Goal: Complete Application Form: Complete application form

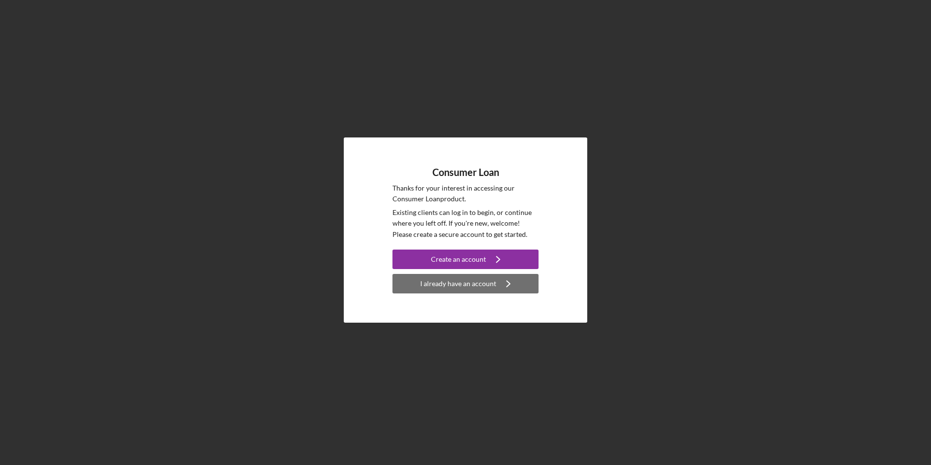
click at [506, 282] on icon "Icon/Navigate" at bounding box center [508, 283] width 24 height 24
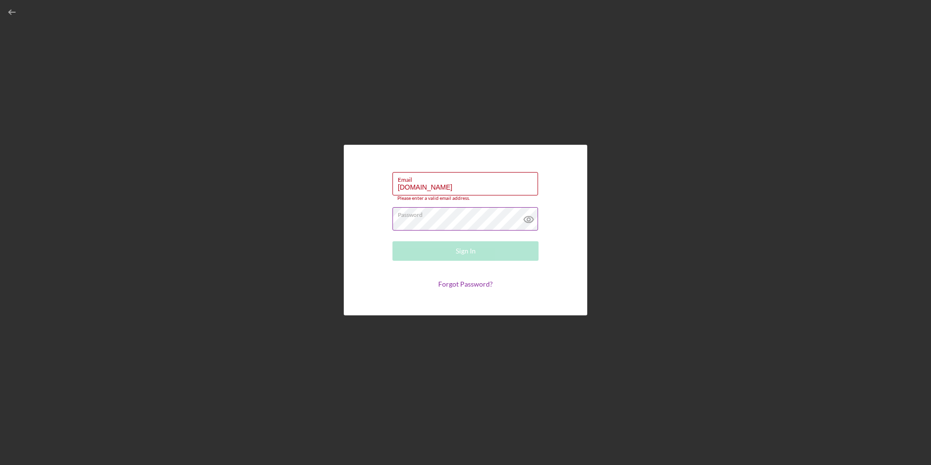
click at [457, 215] on div "Password Required" at bounding box center [465, 219] width 146 height 24
click at [470, 189] on input "[DOMAIN_NAME]" at bounding box center [465, 183] width 146 height 23
type input "[EMAIL_ADDRESS][DOMAIN_NAME]"
click at [460, 209] on div "Password Required" at bounding box center [465, 216] width 146 height 29
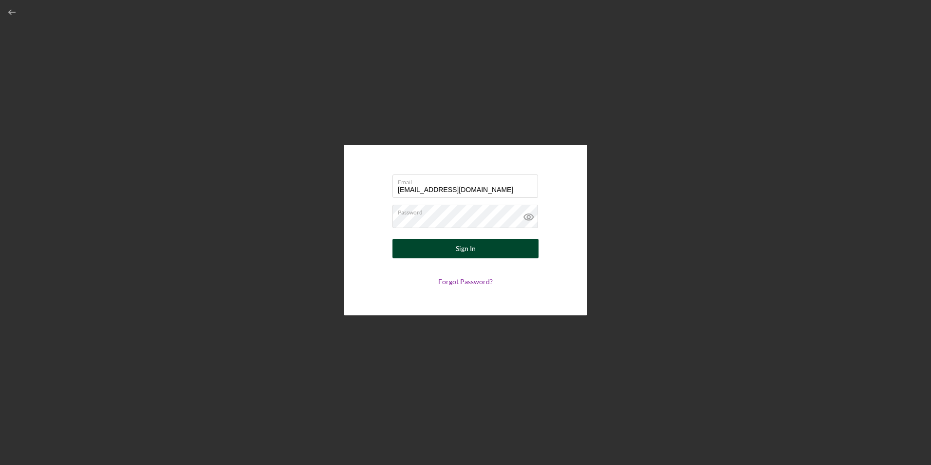
click at [486, 246] on button "Sign In" at bounding box center [465, 248] width 146 height 19
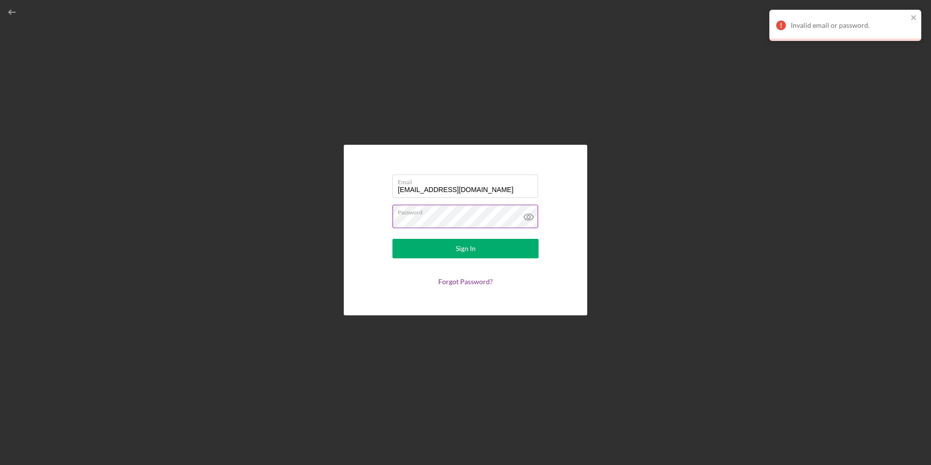
click at [447, 212] on label "Password" at bounding box center [468, 210] width 140 height 11
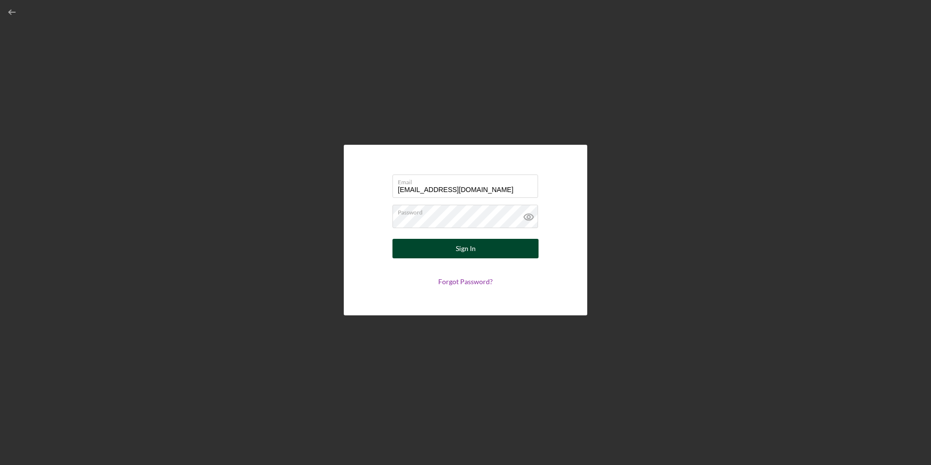
click at [455, 248] on button "Sign In" at bounding box center [465, 248] width 146 height 19
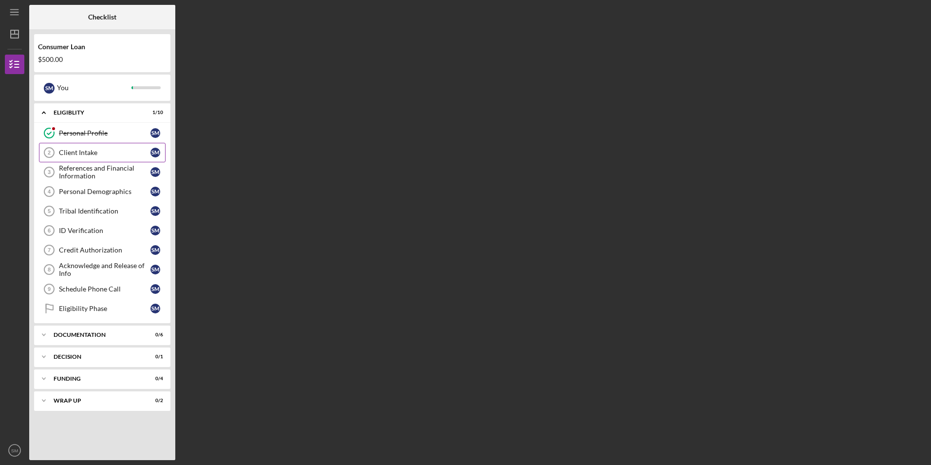
click at [60, 150] on div "Client Intake" at bounding box center [105, 153] width 92 height 8
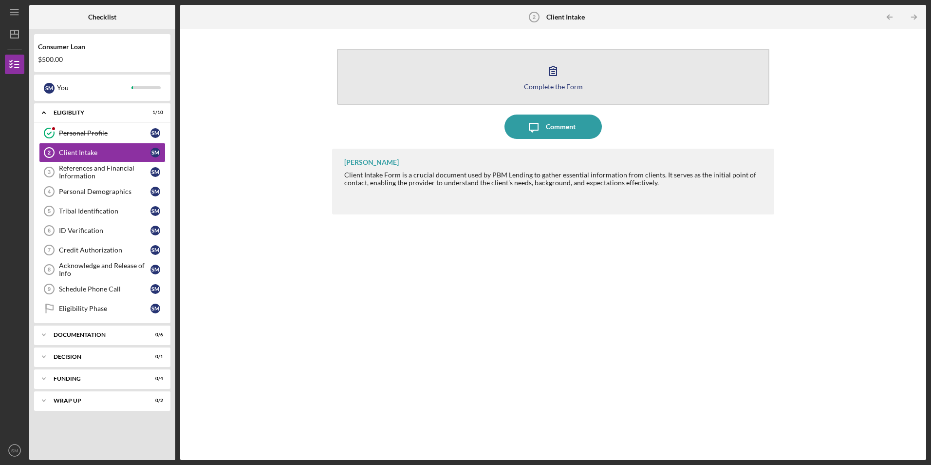
click at [555, 75] on icon "button" at bounding box center [553, 70] width 24 height 24
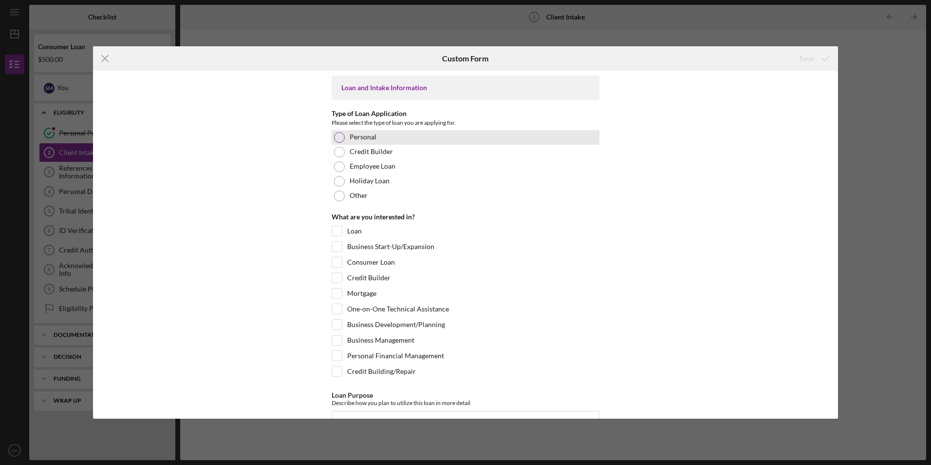
click at [337, 137] on div at bounding box center [339, 137] width 11 height 11
click at [335, 232] on input "Loan" at bounding box center [337, 231] width 10 height 10
checkbox input "true"
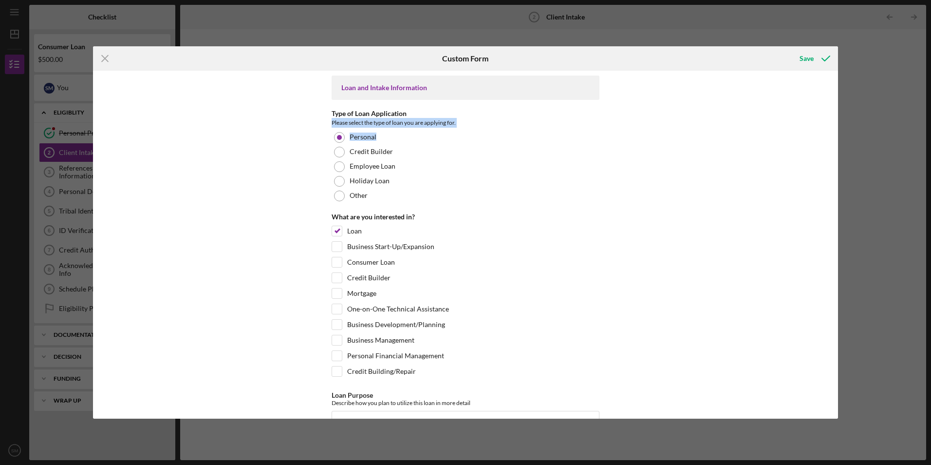
drag, startPoint x: 839, startPoint y: 112, endPoint x: 837, endPoint y: 131, distance: 19.5
click at [837, 131] on div "Icon/Menu Close Custom Form Save Loan and Intake Information Type of Loan Appli…" at bounding box center [465, 232] width 931 height 465
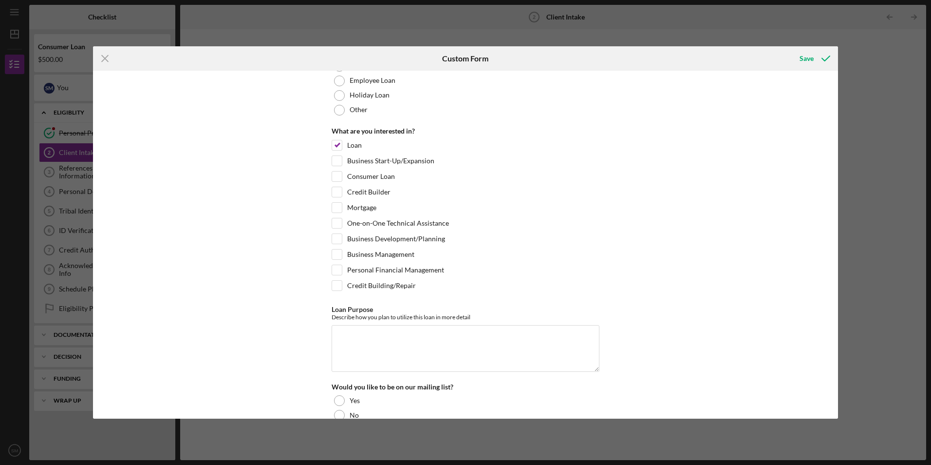
scroll to position [98, 0]
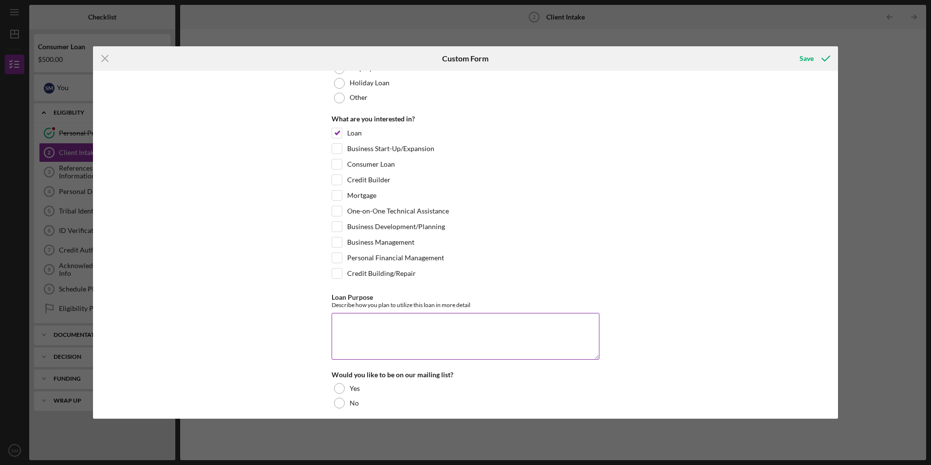
click at [357, 335] on textarea "Loan Purpose" at bounding box center [466, 336] width 268 height 47
type textarea "auto repair"
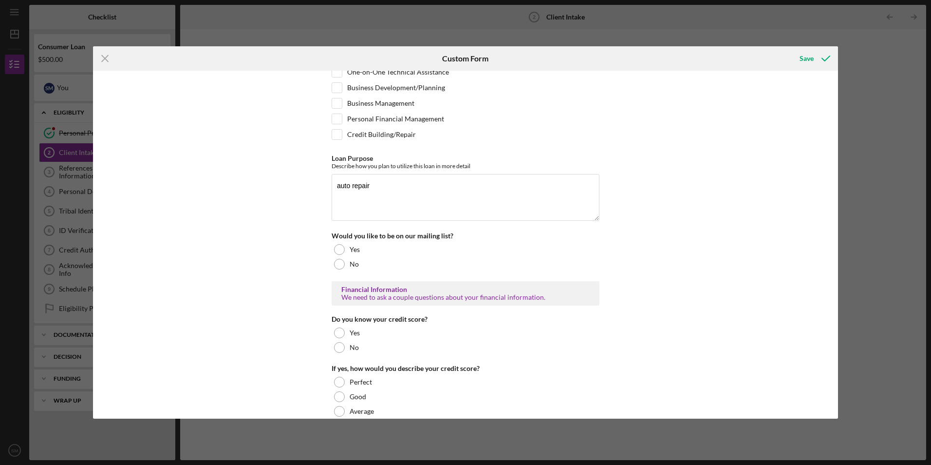
scroll to position [243, 0]
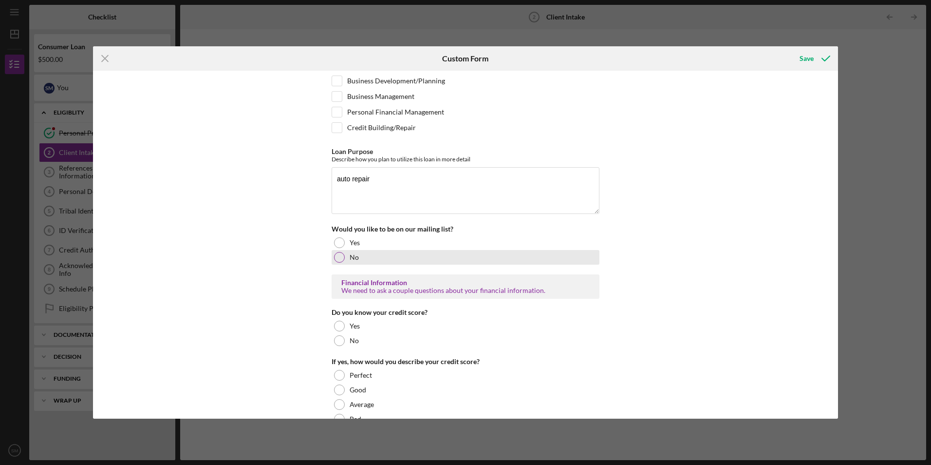
click at [339, 258] on div at bounding box center [339, 257] width 11 height 11
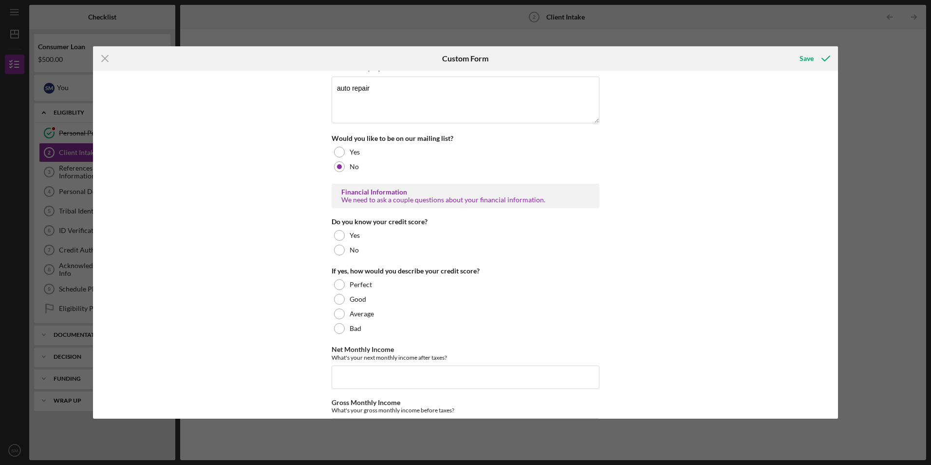
scroll to position [339, 0]
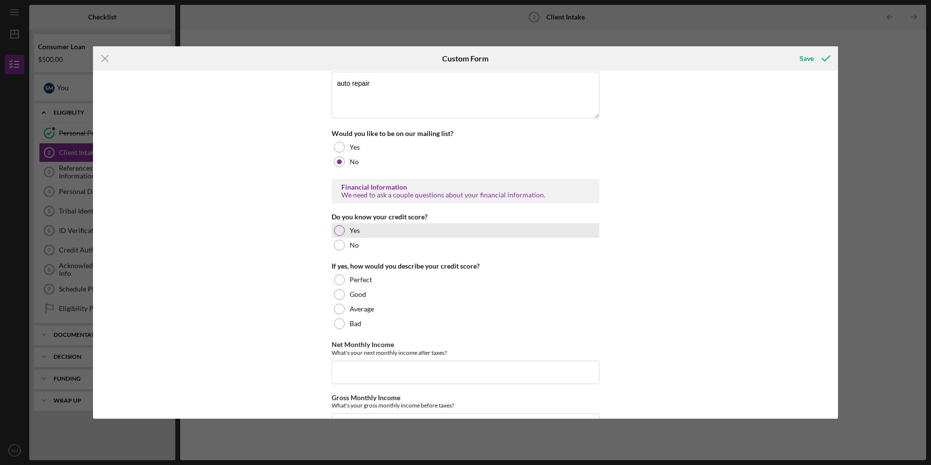
click at [339, 230] on div at bounding box center [339, 230] width 11 height 11
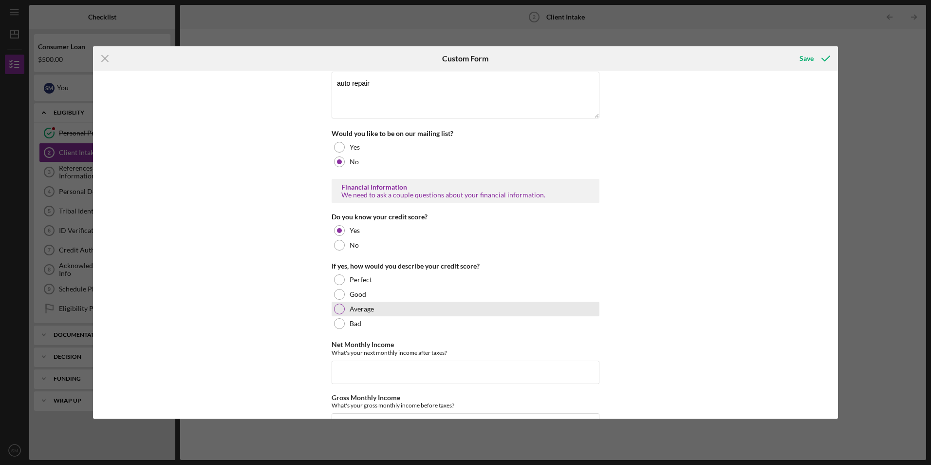
click at [335, 308] on div at bounding box center [339, 308] width 11 height 11
drag, startPoint x: 838, startPoint y: 159, endPoint x: 838, endPoint y: 178, distance: 19.0
click at [838, 178] on div "Icon/Menu Close Custom Form Save Loan and Intake Information Type of Loan Appli…" at bounding box center [465, 232] width 931 height 465
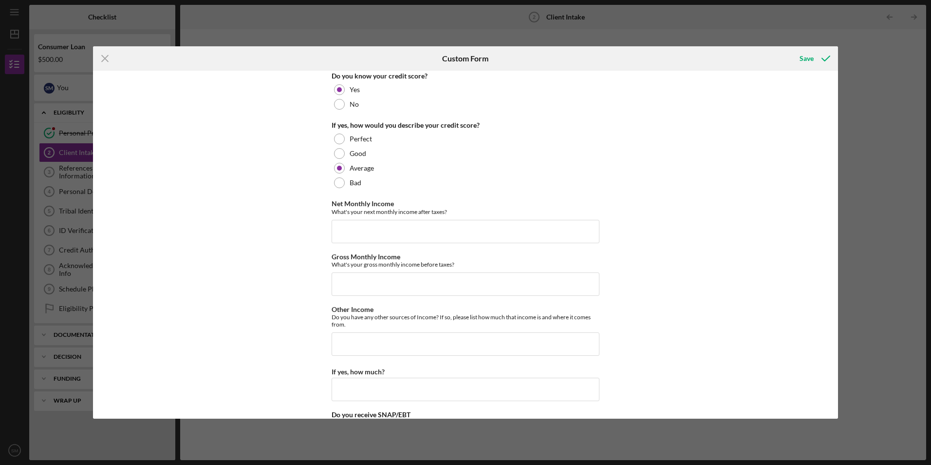
scroll to position [511, 0]
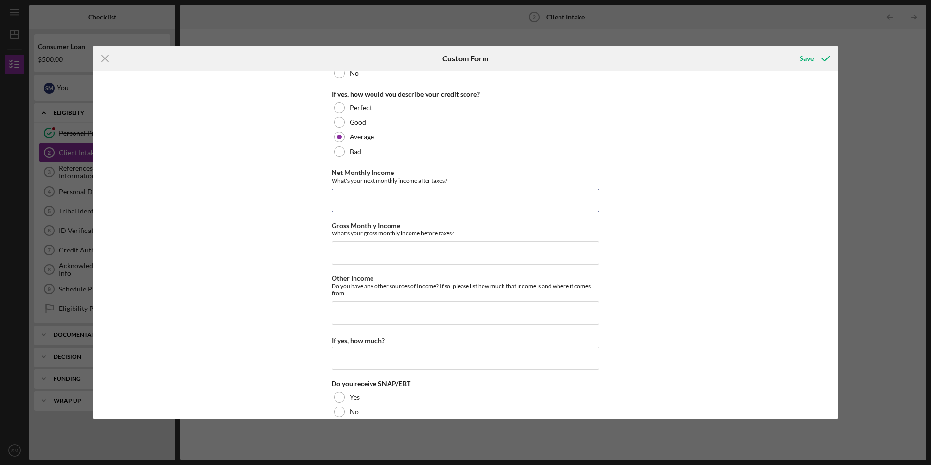
drag, startPoint x: 385, startPoint y: 194, endPoint x: 439, endPoint y: 162, distance: 62.9
click at [388, 194] on input "Net Monthly Income" at bounding box center [466, 199] width 268 height 23
type input "$2,000.00"
click at [373, 251] on input "Gross Monthly Income" at bounding box center [466, 252] width 268 height 23
type input "$2,400"
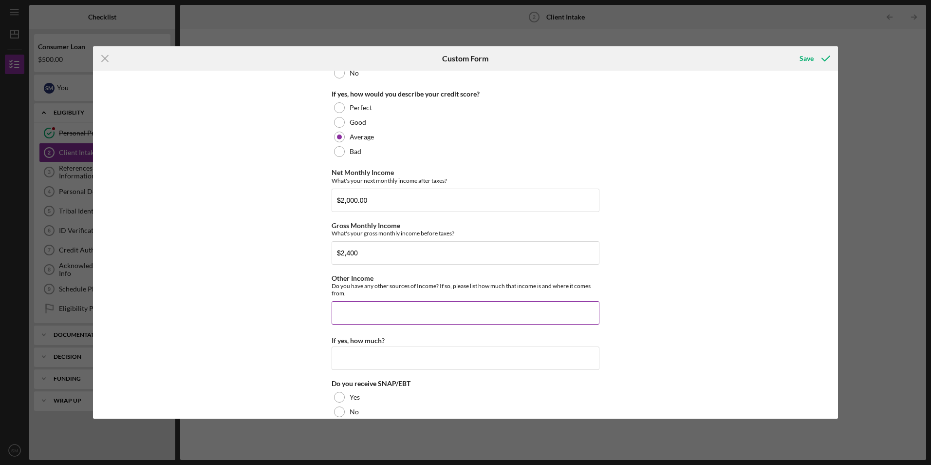
click at [392, 316] on input "Other Income" at bounding box center [466, 312] width 268 height 23
type input "no"
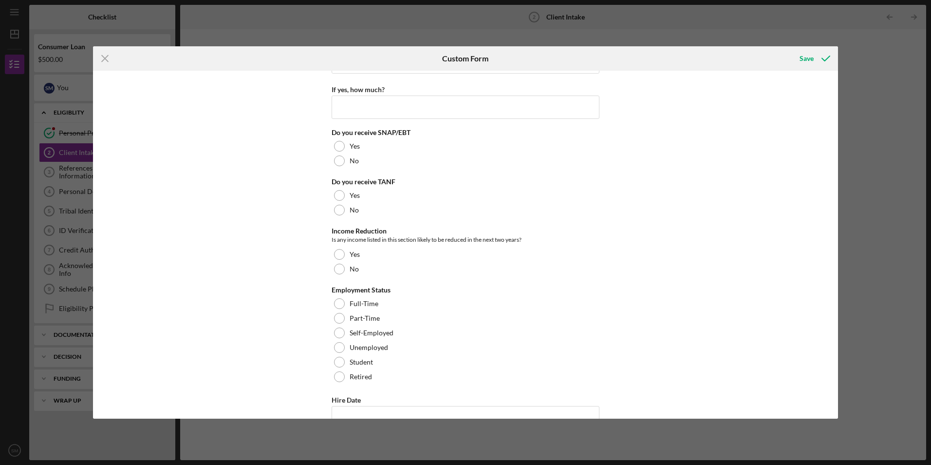
scroll to position [763, 0]
click at [340, 155] on div at bounding box center [339, 158] width 11 height 11
click at [338, 208] on div at bounding box center [339, 208] width 11 height 11
click at [335, 268] on div at bounding box center [339, 266] width 11 height 11
click at [340, 300] on div at bounding box center [339, 301] width 11 height 11
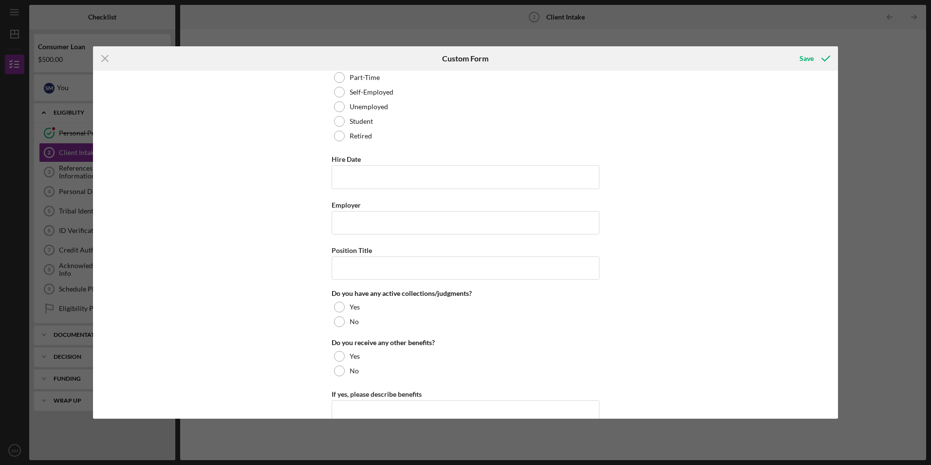
scroll to position [1003, 0]
click at [390, 171] on input "Hire Date" at bounding box center [466, 176] width 268 height 23
type input "[DATE]"
click at [387, 220] on input "Employer" at bounding box center [466, 221] width 268 height 23
type input "osage casino"
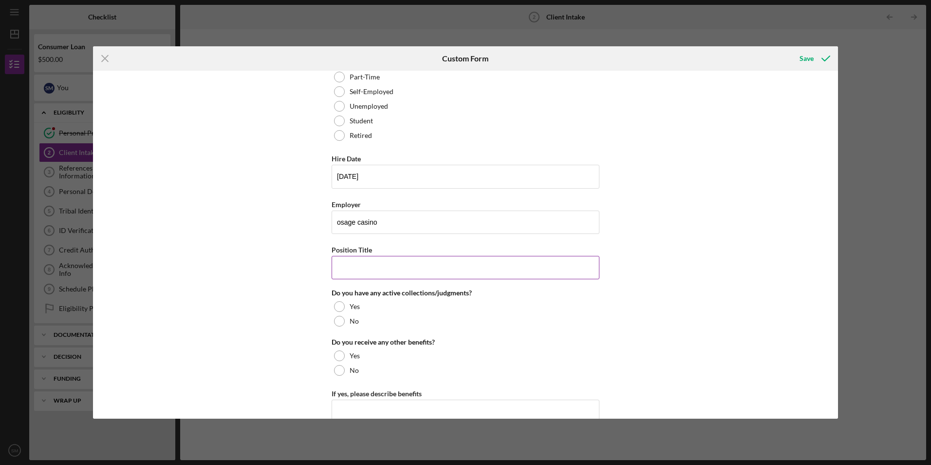
click at [358, 278] on input "Position Title" at bounding box center [466, 267] width 268 height 23
type input "c.s.a"
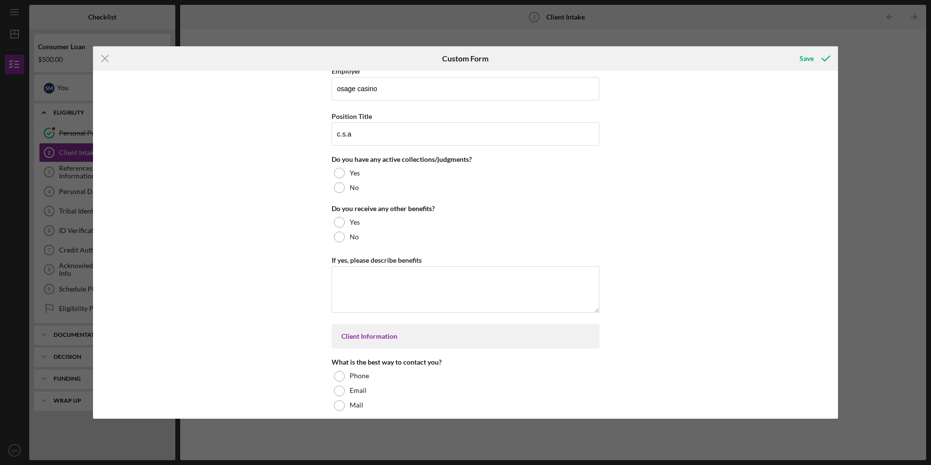
scroll to position [1136, 0]
click at [336, 189] on div at bounding box center [339, 187] width 11 height 11
click at [335, 235] on div at bounding box center [339, 236] width 11 height 11
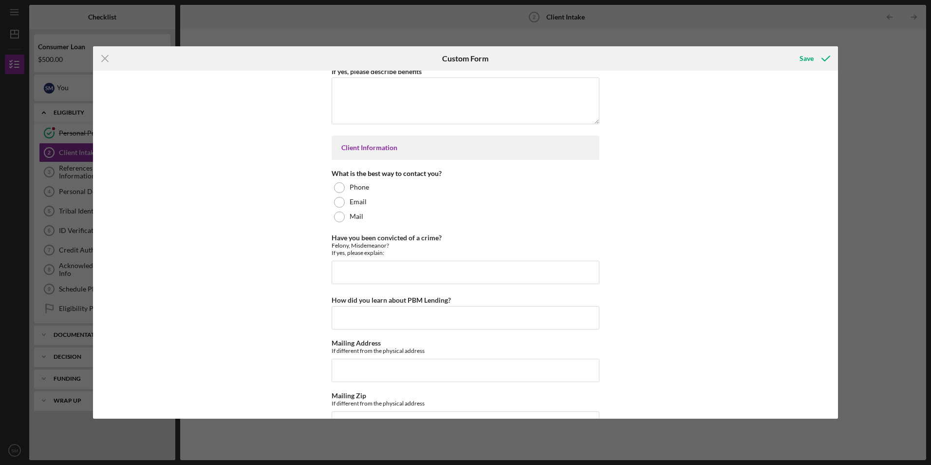
scroll to position [1327, 0]
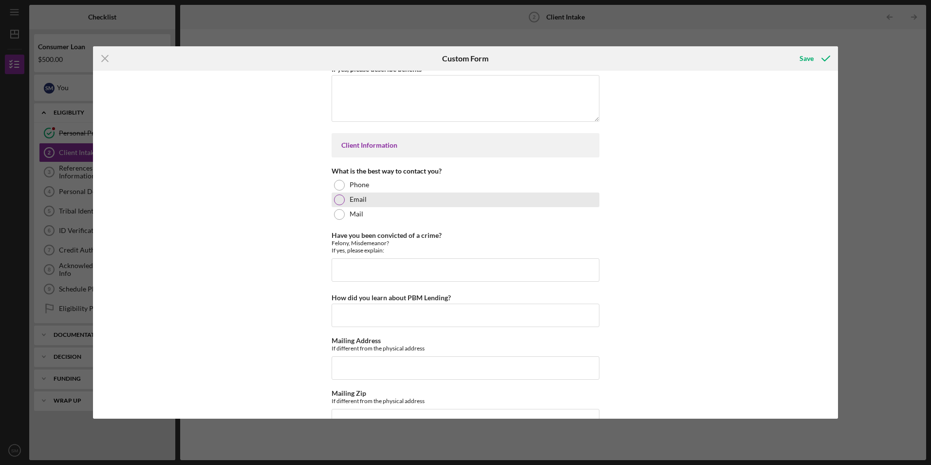
click at [337, 202] on div at bounding box center [339, 199] width 11 height 11
click at [351, 271] on input "Have you been convicted of a crime?" at bounding box center [466, 269] width 268 height 23
type input "d.u.i"
click at [362, 316] on input "How did you learn about PBM Lending?" at bounding box center [466, 314] width 268 height 23
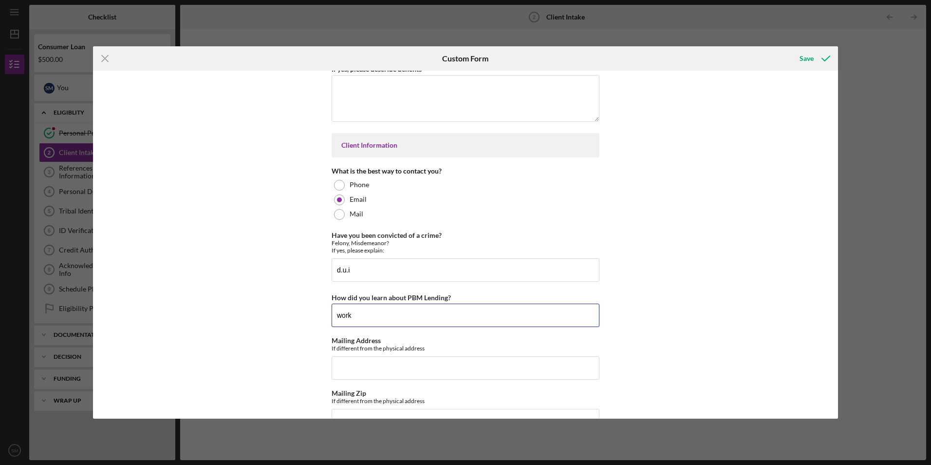
type input "work"
drag, startPoint x: 837, startPoint y: 353, endPoint x: 842, endPoint y: 378, distance: 24.9
click at [842, 378] on div "Icon/Menu Close Custom Form Save Loan and Intake Information Type of Loan Appli…" at bounding box center [465, 232] width 931 height 465
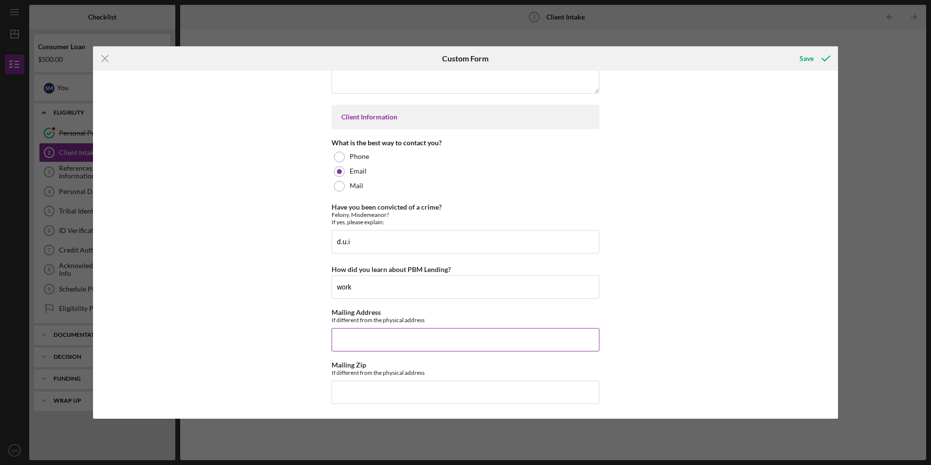
click at [393, 329] on input "Mailing Address" at bounding box center [466, 339] width 268 height 23
type input "[STREET_ADDRESS]"
drag, startPoint x: 838, startPoint y: 356, endPoint x: 832, endPoint y: 372, distance: 17.0
click at [832, 372] on div "Icon/Menu Close Custom Form Save Loan and Intake Information Type of Loan Appli…" at bounding box center [465, 232] width 931 height 465
click at [808, 57] on div "Save" at bounding box center [806, 58] width 14 height 19
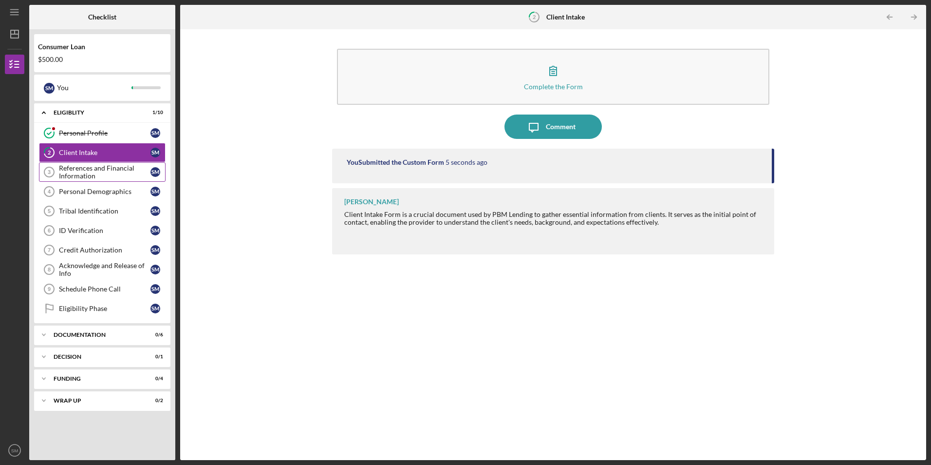
drag, startPoint x: 85, startPoint y: 176, endPoint x: 90, endPoint y: 166, distance: 11.3
click at [85, 176] on div "References and Financial Information" at bounding box center [105, 172] width 92 height 16
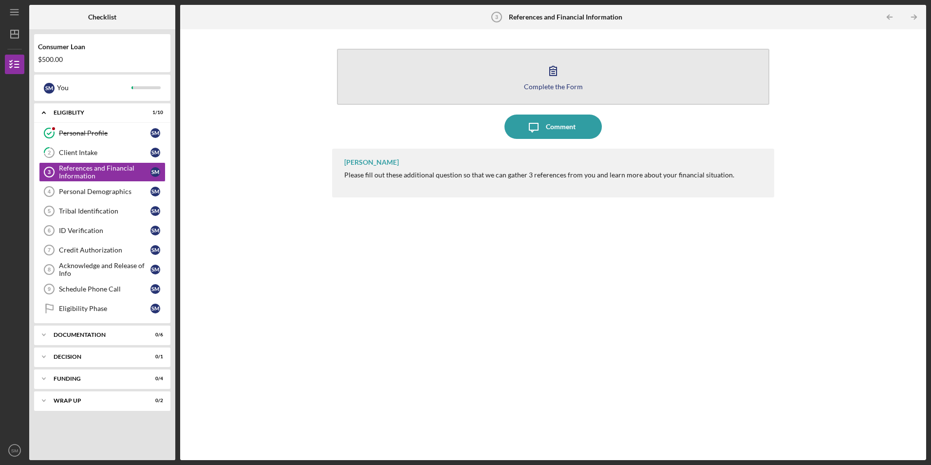
click at [530, 80] on button "Complete the Form Form" at bounding box center [553, 77] width 432 height 56
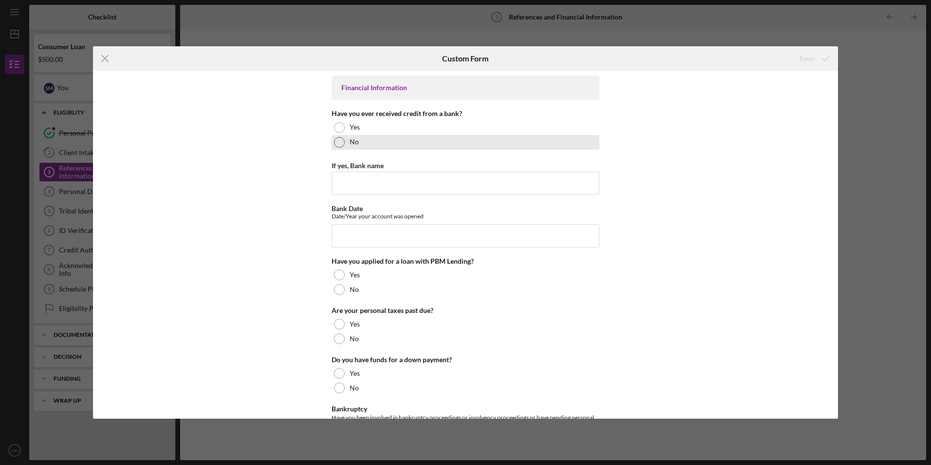
click at [336, 143] on div at bounding box center [339, 142] width 11 height 11
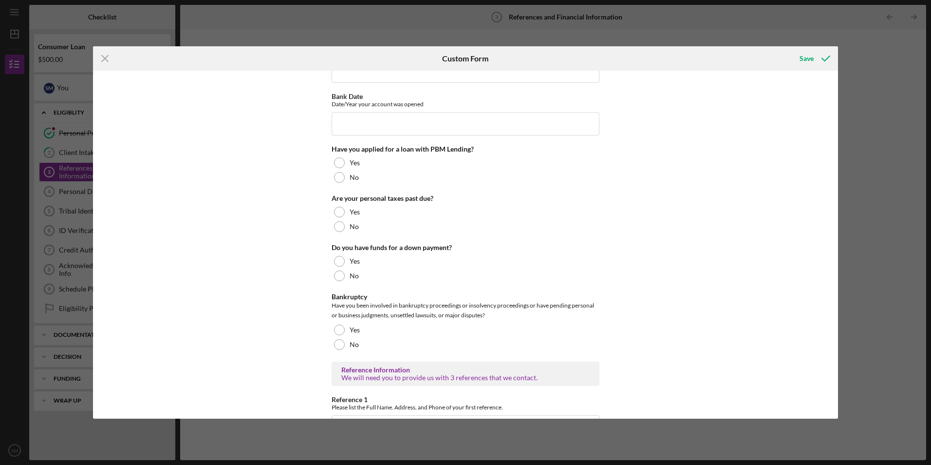
scroll to position [116, 0]
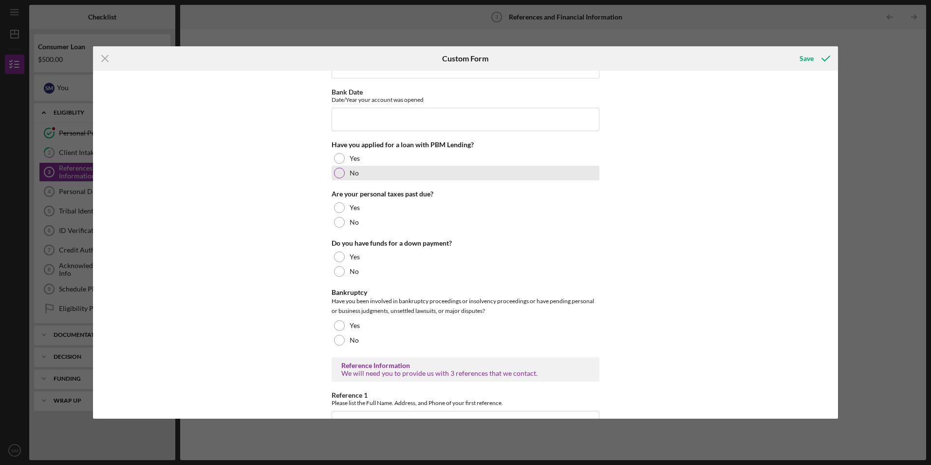
click at [337, 176] on div at bounding box center [339, 172] width 11 height 11
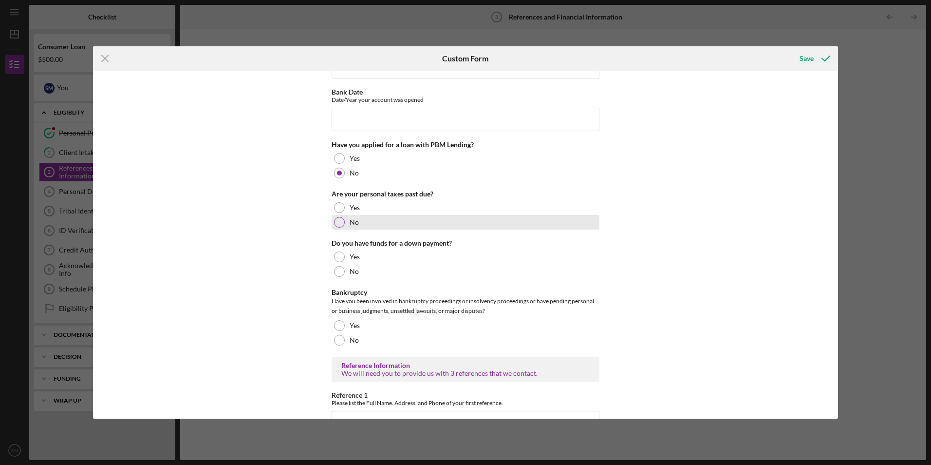
click at [336, 223] on div at bounding box center [339, 222] width 11 height 11
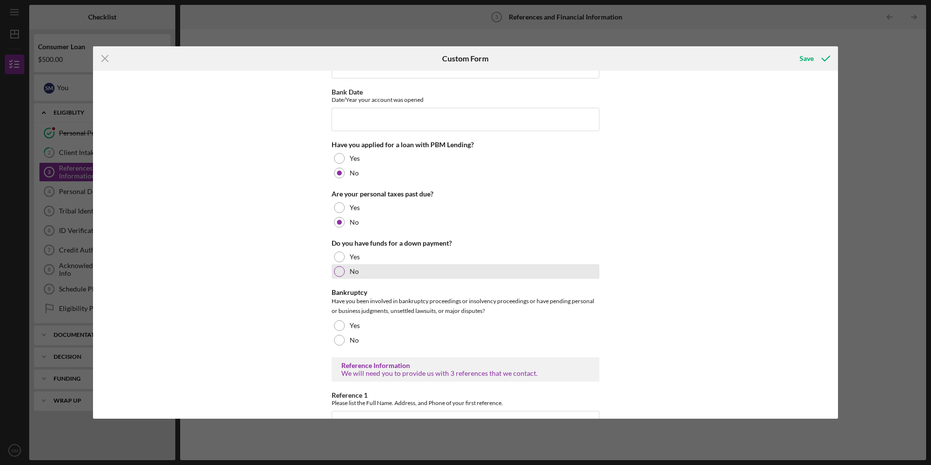
click at [335, 270] on div at bounding box center [339, 271] width 11 height 11
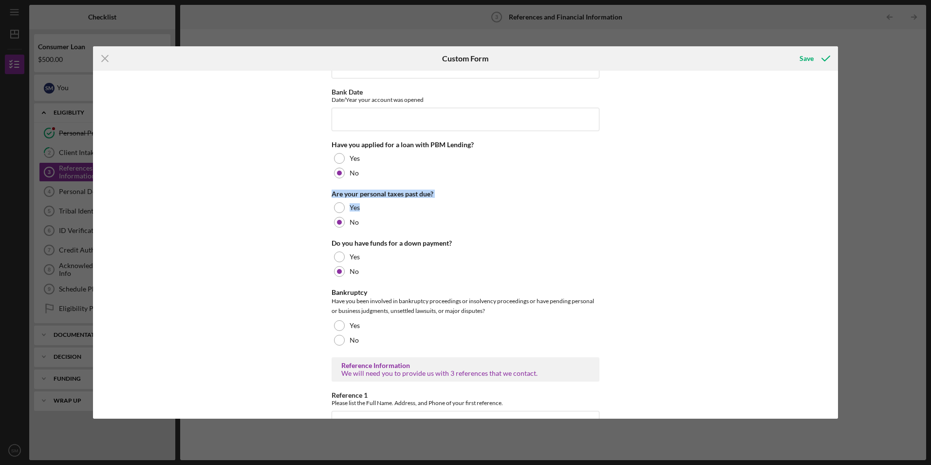
drag, startPoint x: 838, startPoint y: 174, endPoint x: 834, endPoint y: 207, distance: 32.9
click at [834, 207] on div "Icon/Menu Close Custom Form Save Financial Information Have you ever received c…" at bounding box center [465, 232] width 931 height 465
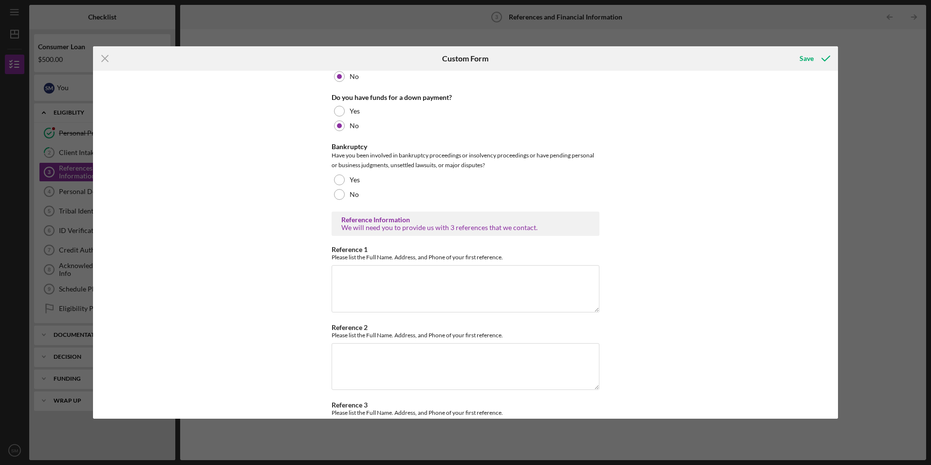
scroll to position [272, 0]
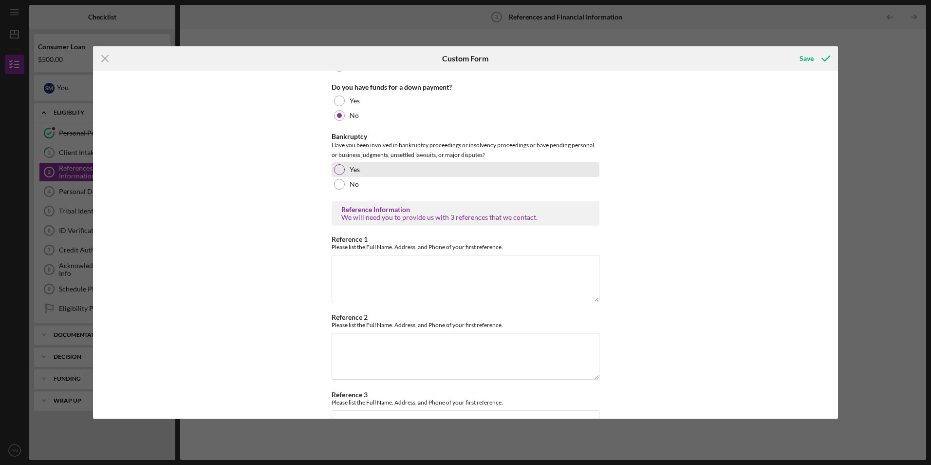
click at [341, 169] on div at bounding box center [339, 169] width 11 height 11
drag, startPoint x: 838, startPoint y: 232, endPoint x: 838, endPoint y: 253, distance: 20.9
click at [838, 253] on div "Icon/Menu Close Custom Form Save Financial Information Have you ever received c…" at bounding box center [465, 232] width 931 height 465
drag, startPoint x: 838, startPoint y: 253, endPoint x: 766, endPoint y: 187, distance: 97.9
click at [766, 187] on div "Financial Information Have you ever received credit from a bank? Yes No If yes,…" at bounding box center [465, 244] width 745 height 347
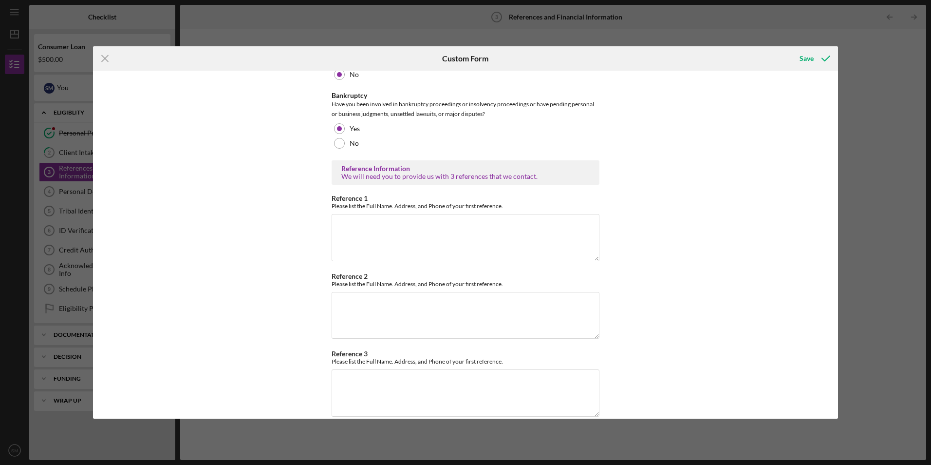
scroll to position [327, 0]
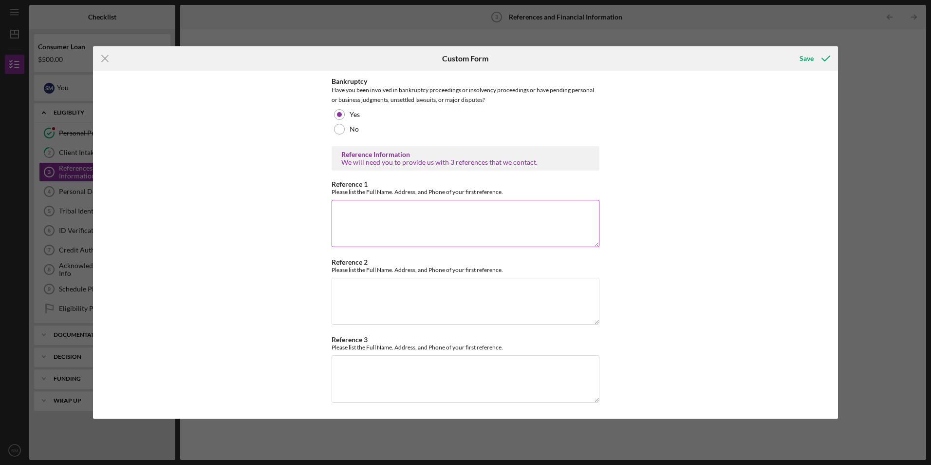
click at [376, 222] on textarea "Reference 1" at bounding box center [466, 223] width 268 height 47
type textarea "[PERSON_NAME] [STREET_ADDRESS]"
click at [363, 294] on textarea "Reference 2" at bounding box center [466, 301] width 268 height 47
type textarea "[PERSON_NAME] [STREET_ADDRESS]"
click at [666, 188] on div "Financial Information Have you ever received credit from a bank? Yes No If yes,…" at bounding box center [465, 244] width 745 height 347
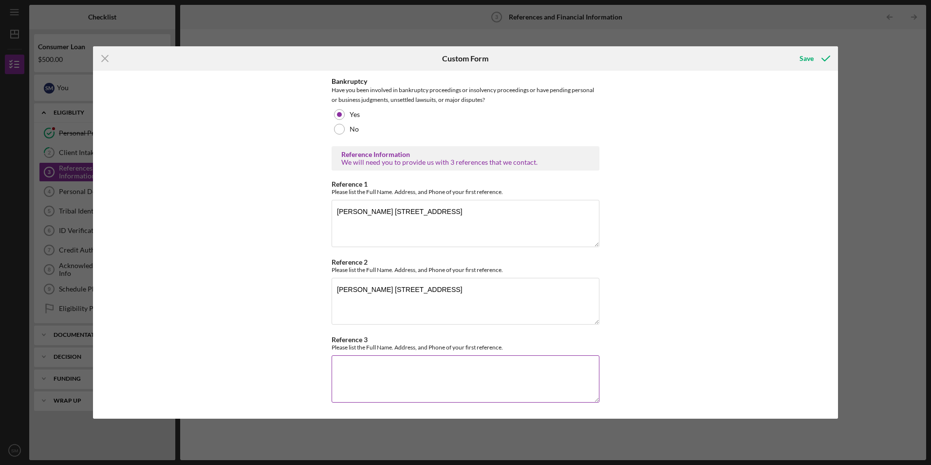
click at [364, 377] on textarea "Reference 3" at bounding box center [466, 378] width 268 height 47
type textarea "[PERSON_NAME] [STREET_ADDRESS]"
click at [807, 57] on div "Save" at bounding box center [806, 58] width 14 height 19
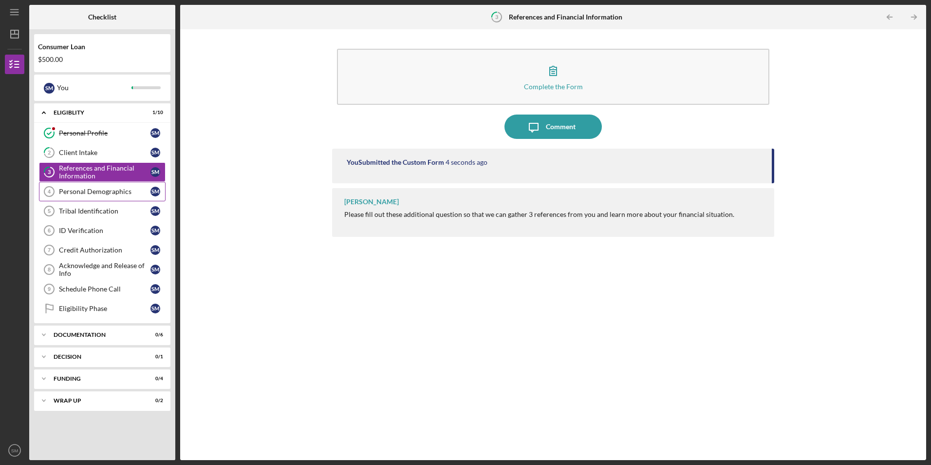
drag, startPoint x: 94, startPoint y: 192, endPoint x: 133, endPoint y: 184, distance: 40.2
click at [94, 192] on div "Personal Demographics" at bounding box center [105, 191] width 92 height 8
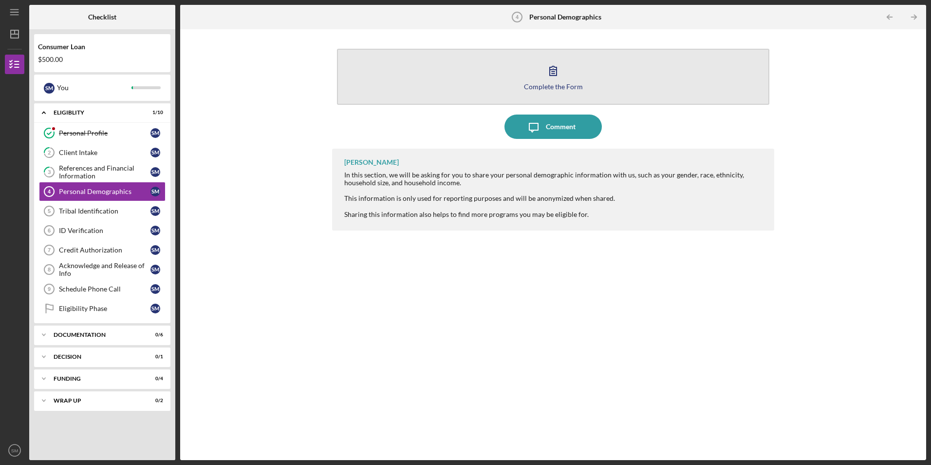
click at [568, 71] on button "Complete the Form Form" at bounding box center [553, 77] width 432 height 56
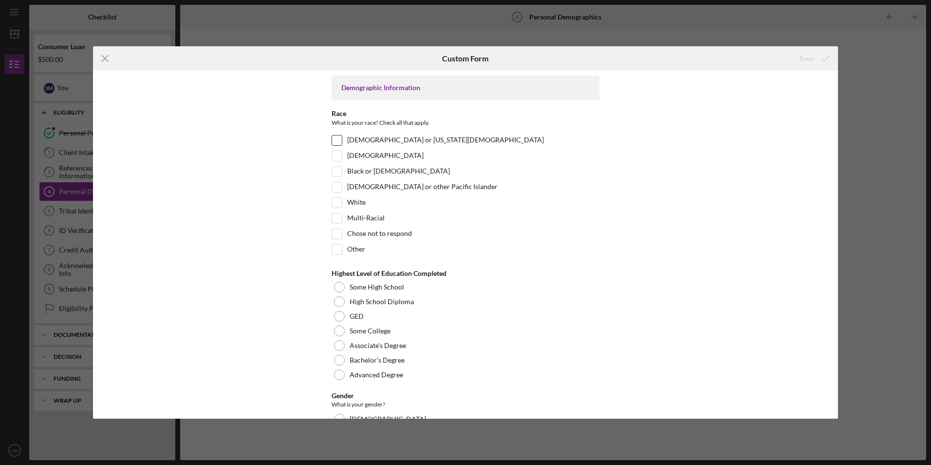
click at [337, 142] on input "[DEMOGRAPHIC_DATA] or [US_STATE][DEMOGRAPHIC_DATA]" at bounding box center [337, 140] width 10 height 10
checkbox input "true"
click at [336, 316] on div at bounding box center [339, 316] width 11 height 11
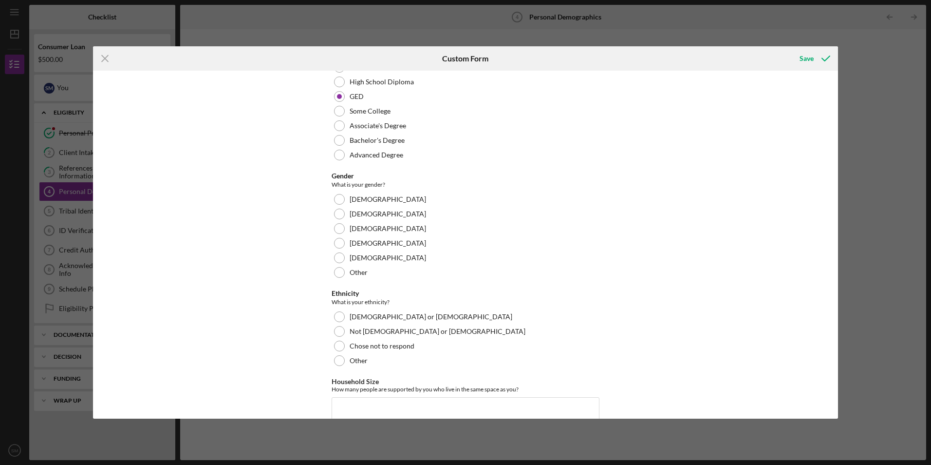
scroll to position [221, 0]
click at [335, 199] on div at bounding box center [339, 198] width 11 height 11
drag, startPoint x: 338, startPoint y: 358, endPoint x: 415, endPoint y: 327, distance: 82.7
click at [338, 358] on div at bounding box center [339, 359] width 11 height 11
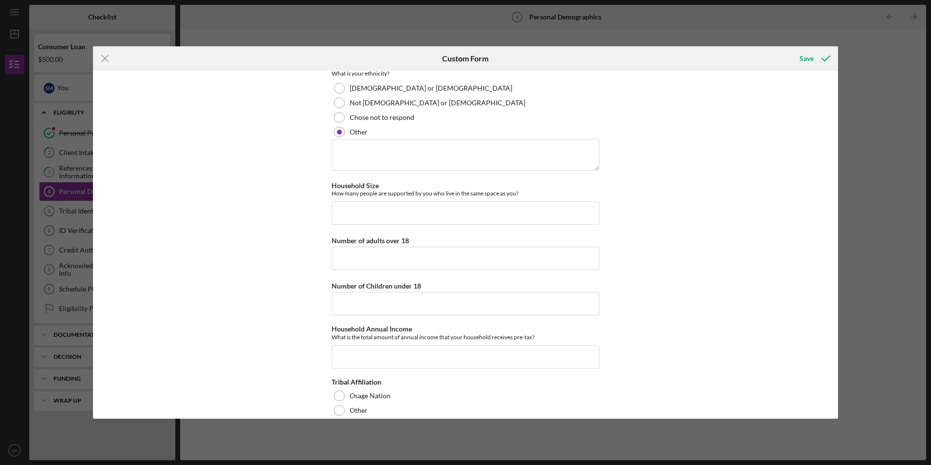
scroll to position [462, 0]
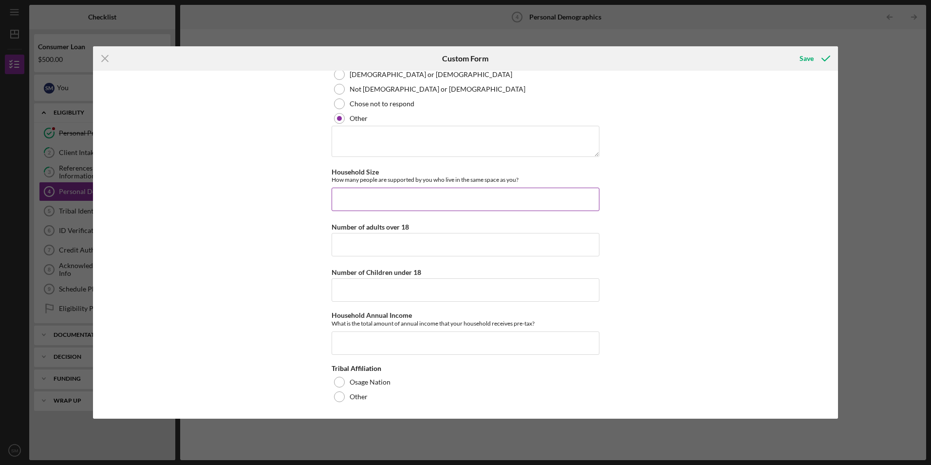
click at [389, 198] on input "Household Size" at bounding box center [466, 198] width 268 height 23
type input "0"
click at [401, 242] on input "Number of adults over 18" at bounding box center [466, 244] width 268 height 23
type input "1"
drag, startPoint x: 838, startPoint y: 292, endPoint x: 831, endPoint y: 324, distance: 33.0
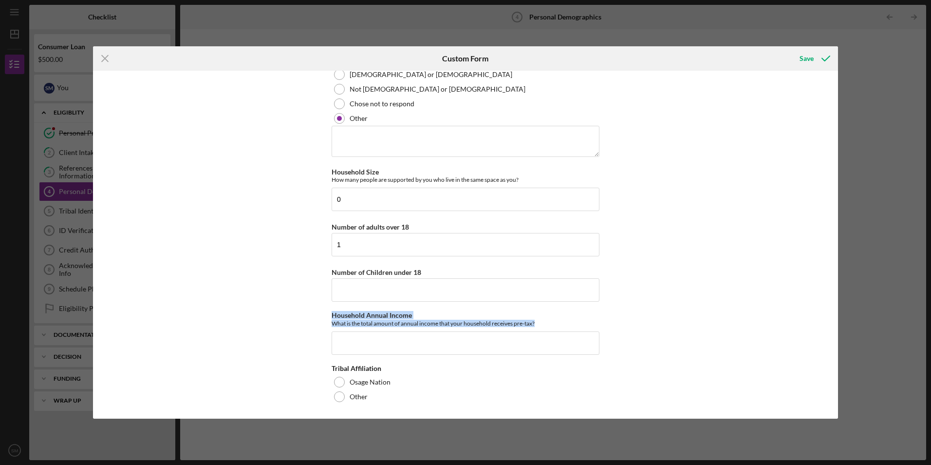
click at [831, 324] on div "Icon/Menu Close Custom Form Save Demographic Information Race What is your race…" at bounding box center [465, 232] width 931 height 465
click at [358, 338] on input "Household Annual Income" at bounding box center [466, 342] width 268 height 23
type input "$3"
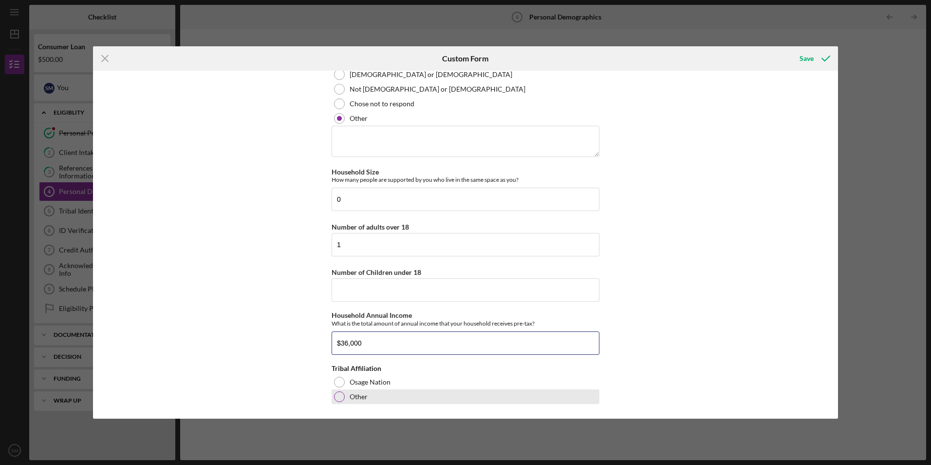
type input "$36,000"
drag, startPoint x: 341, startPoint y: 400, endPoint x: 383, endPoint y: 360, distance: 57.5
click at [341, 398] on div at bounding box center [339, 396] width 11 height 11
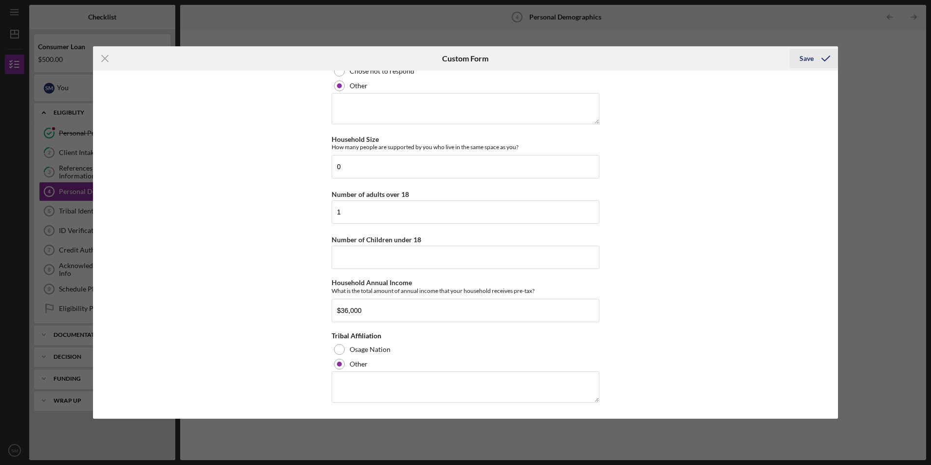
click at [804, 58] on div "Save" at bounding box center [806, 58] width 14 height 19
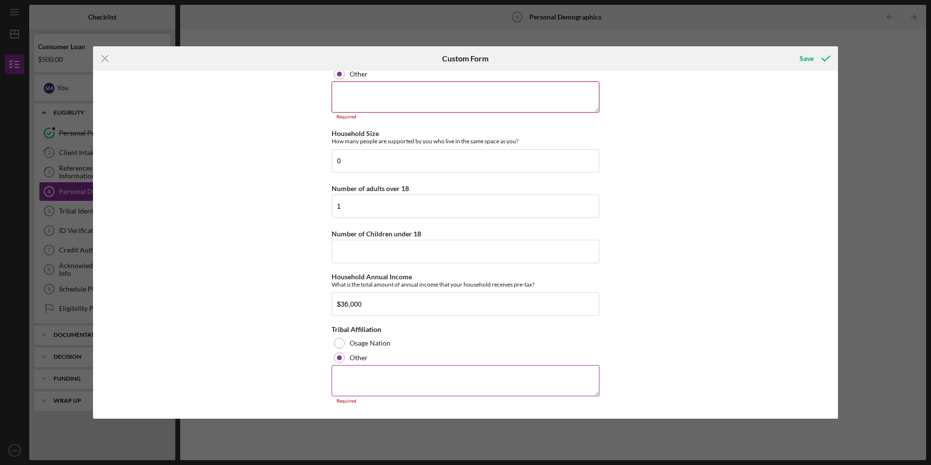
click at [368, 373] on textarea at bounding box center [466, 380] width 268 height 31
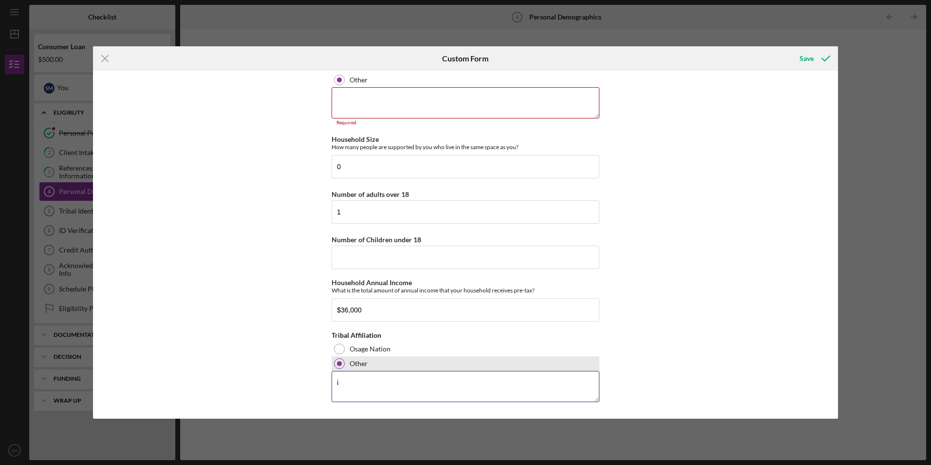
scroll to position [500, 0]
type textarea "inupiat"
click at [807, 58] on div "Save" at bounding box center [806, 58] width 14 height 19
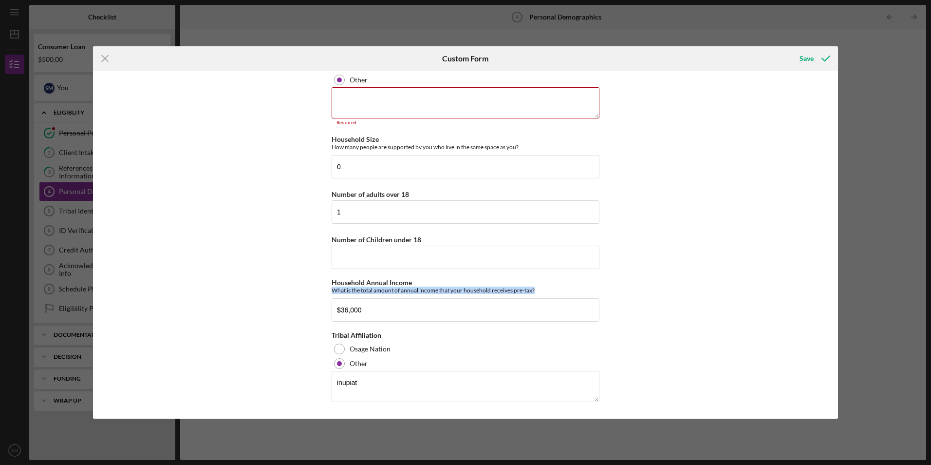
drag, startPoint x: 838, startPoint y: 300, endPoint x: 838, endPoint y: 279, distance: 20.4
click at [838, 279] on div "Icon/Menu Close Custom Form Save Demographic Information Race What is your race…" at bounding box center [465, 232] width 931 height 465
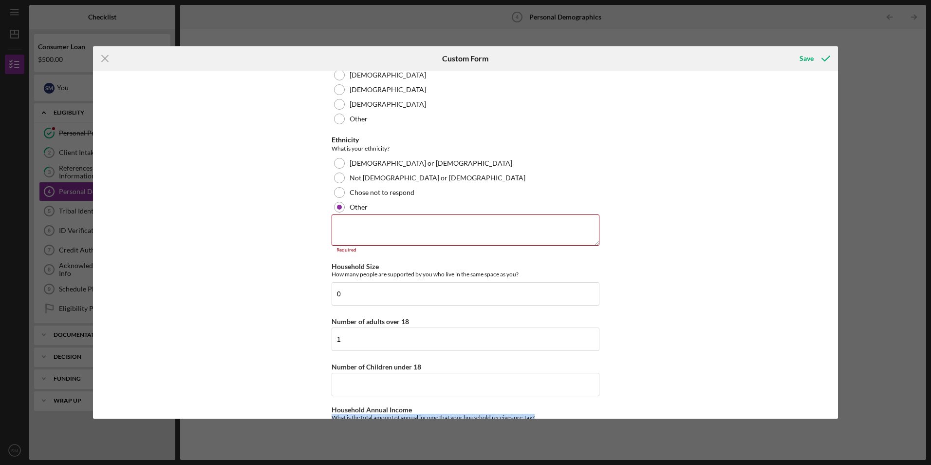
scroll to position [360, 0]
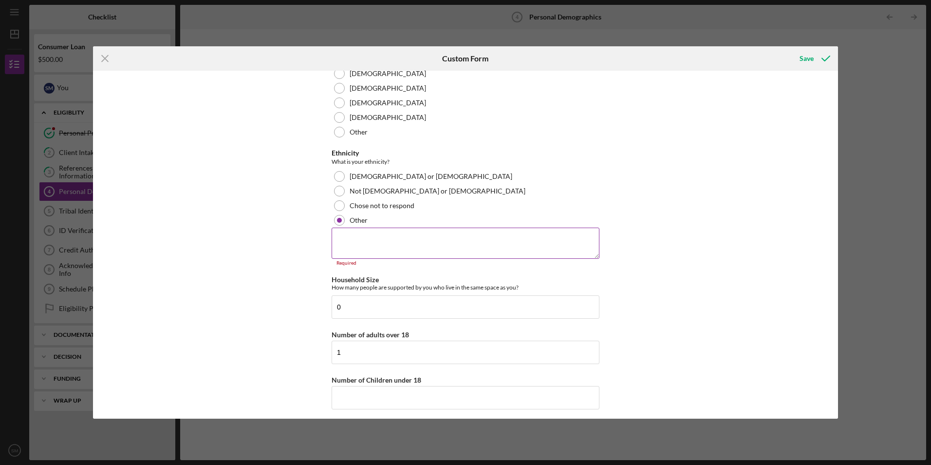
click at [354, 241] on textarea at bounding box center [466, 242] width 268 height 31
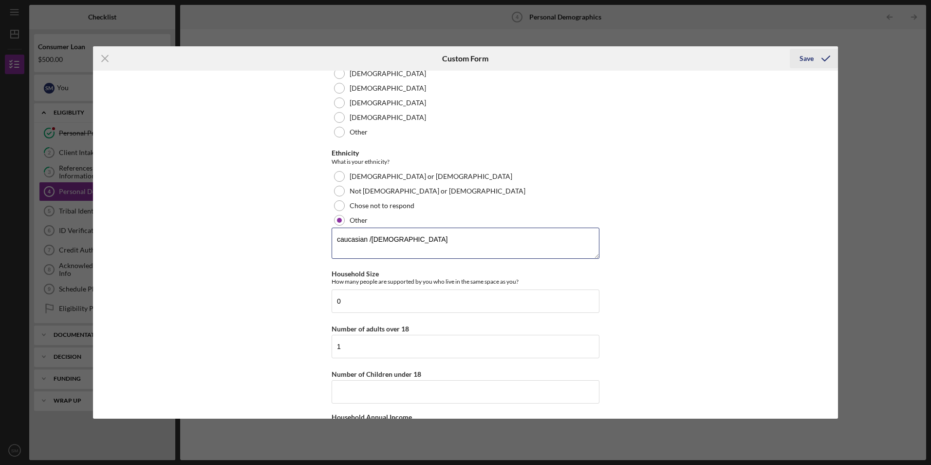
type textarea "caucasian /[DEMOGRAPHIC_DATA]"
drag, startPoint x: 811, startPoint y: 57, endPoint x: 803, endPoint y: 52, distance: 9.7
click at [808, 56] on div "Save" at bounding box center [806, 58] width 14 height 19
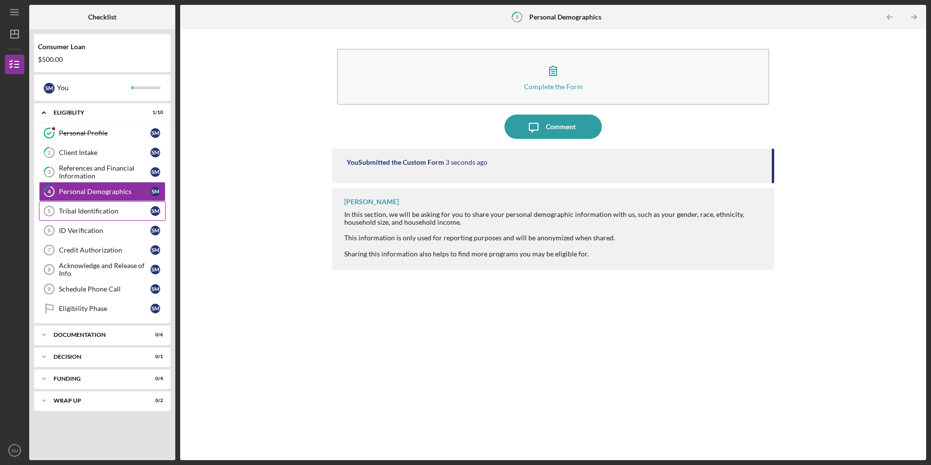
drag, startPoint x: 68, startPoint y: 213, endPoint x: 111, endPoint y: 206, distance: 43.4
click at [68, 213] on div "Tribal Identification" at bounding box center [105, 211] width 92 height 8
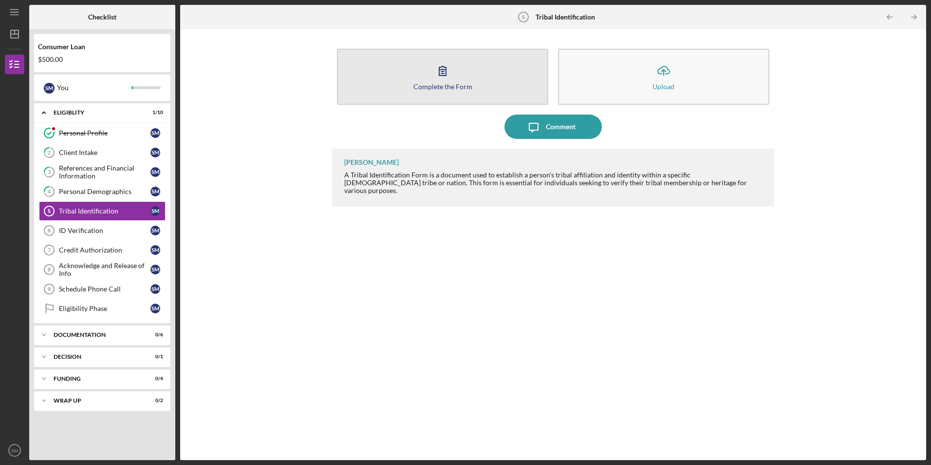
click at [473, 95] on button "Complete the Form Form" at bounding box center [442, 77] width 211 height 56
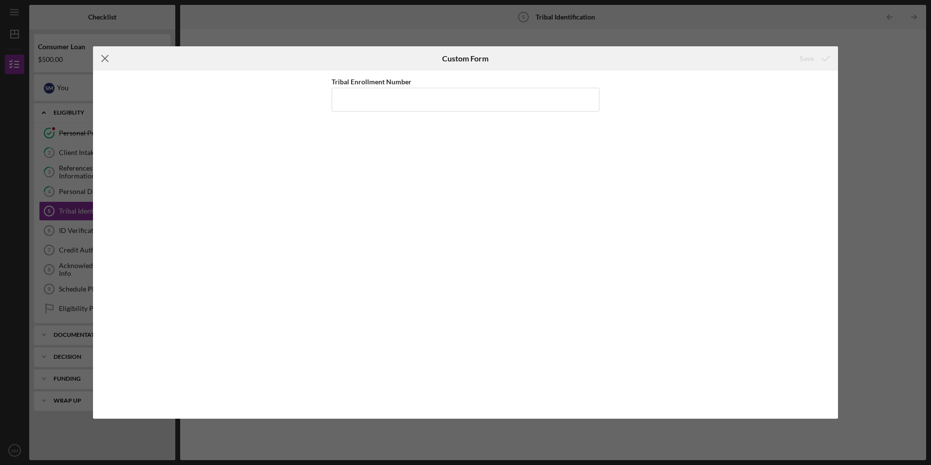
click at [105, 59] on line at bounding box center [105, 59] width 6 height 6
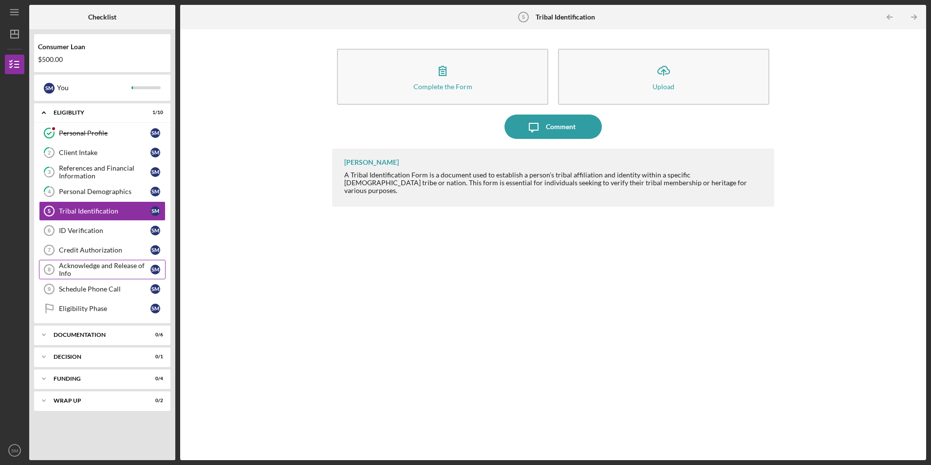
click at [96, 267] on div "Acknowledge and Release of Info" at bounding box center [105, 269] width 92 height 16
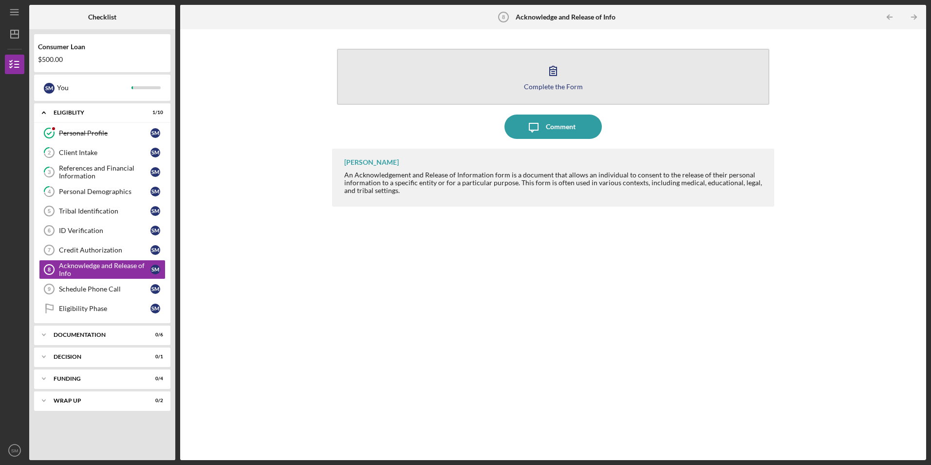
click at [482, 81] on button "Complete the Form Form" at bounding box center [553, 77] width 432 height 56
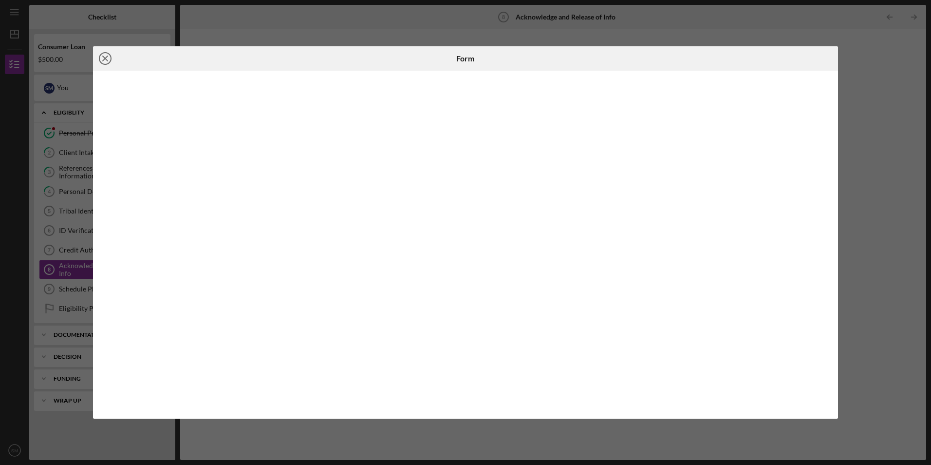
click at [106, 58] on icon "Icon/Close" at bounding box center [105, 58] width 24 height 24
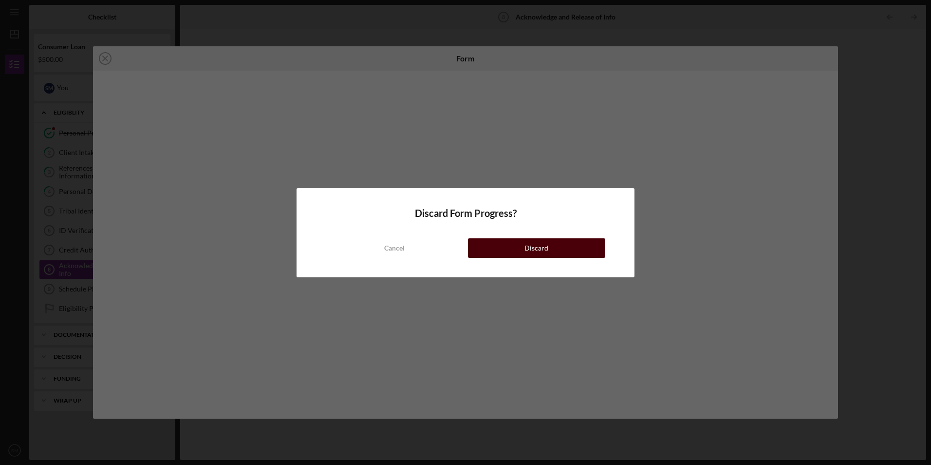
click at [549, 247] on button "Discard" at bounding box center [536, 247] width 137 height 19
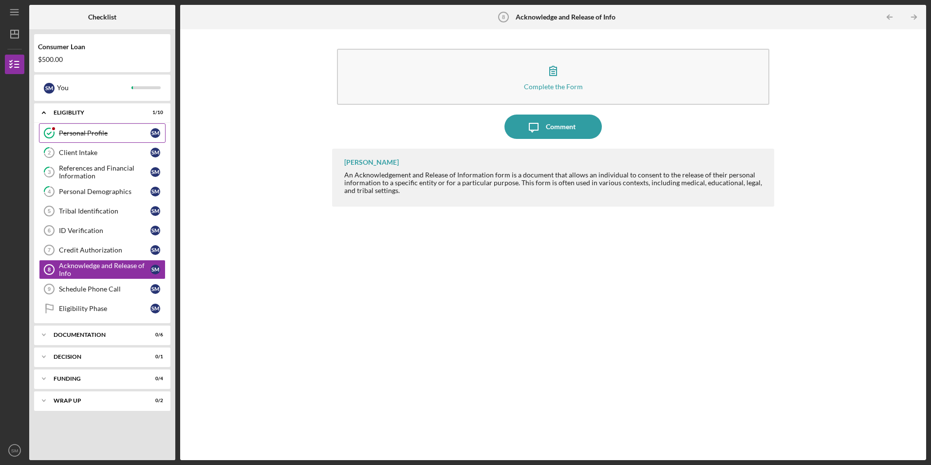
drag, startPoint x: 68, startPoint y: 133, endPoint x: 77, endPoint y: 130, distance: 10.0
click at [68, 133] on div "Personal Profile" at bounding box center [105, 133] width 92 height 8
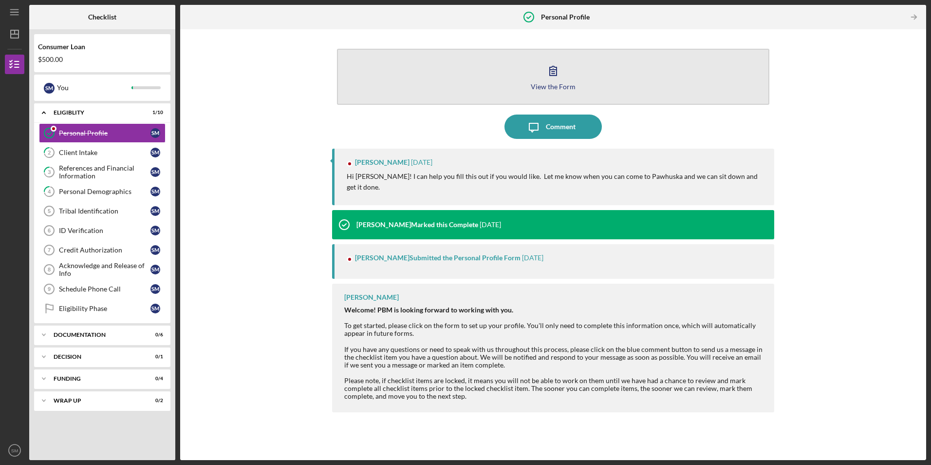
click at [698, 64] on button "View the Form Form" at bounding box center [553, 77] width 432 height 56
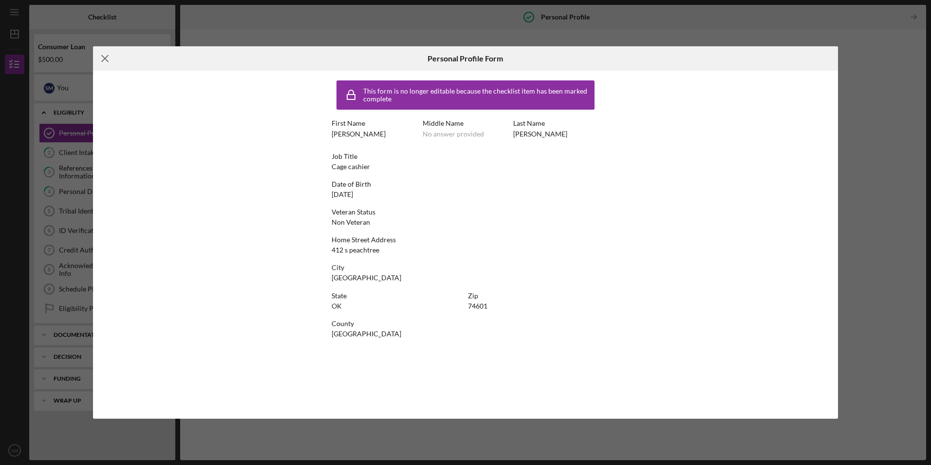
click at [104, 57] on line at bounding box center [105, 59] width 6 height 6
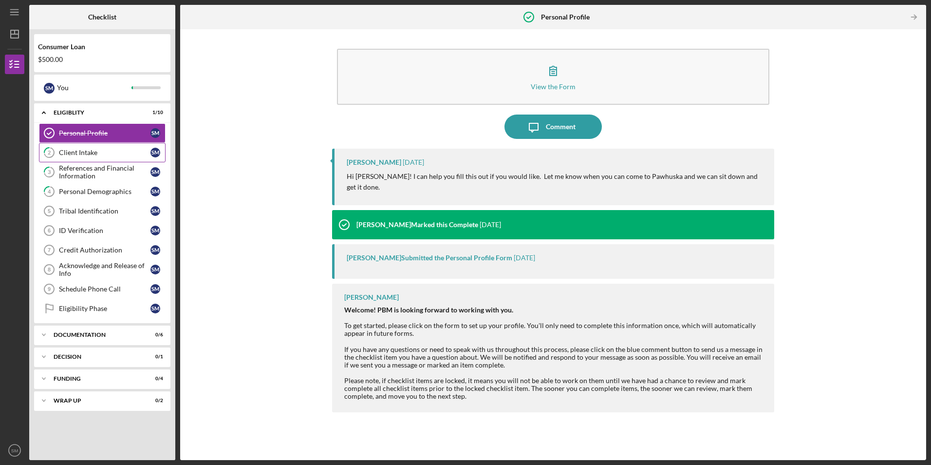
click at [84, 153] on div "Client Intake" at bounding box center [105, 153] width 92 height 8
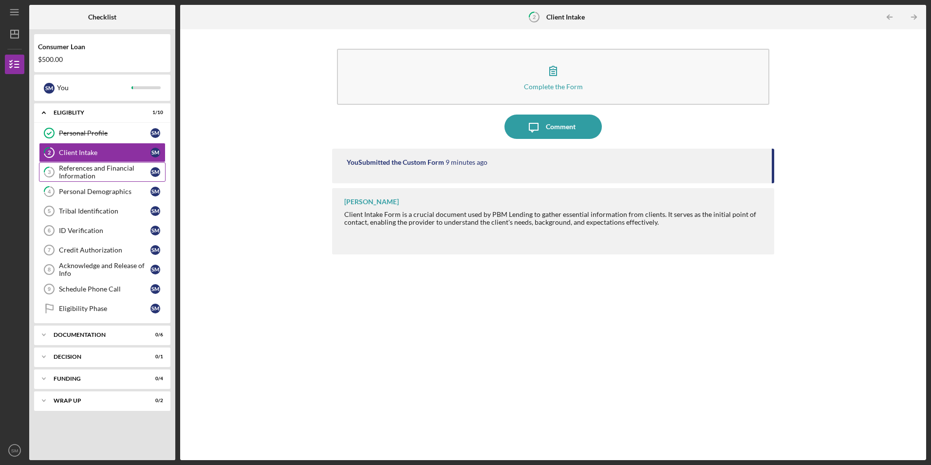
click at [89, 171] on div "References and Financial Information" at bounding box center [105, 172] width 92 height 16
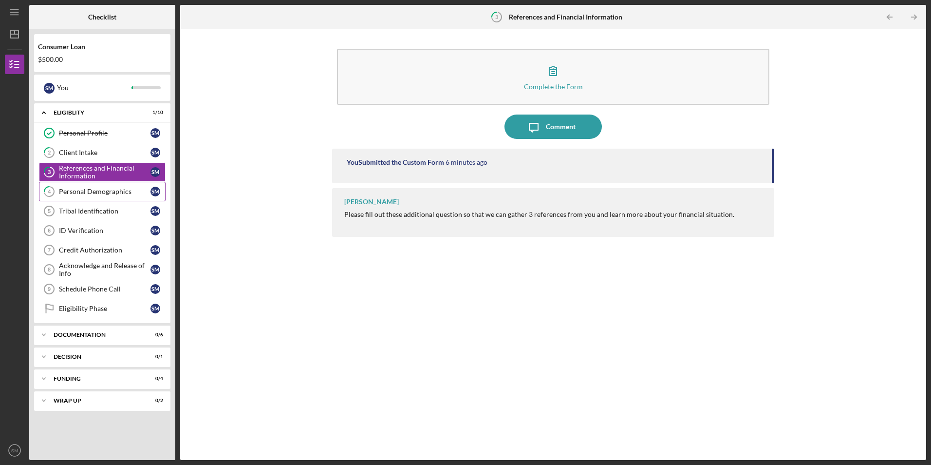
click at [86, 194] on div "Personal Demographics" at bounding box center [105, 191] width 92 height 8
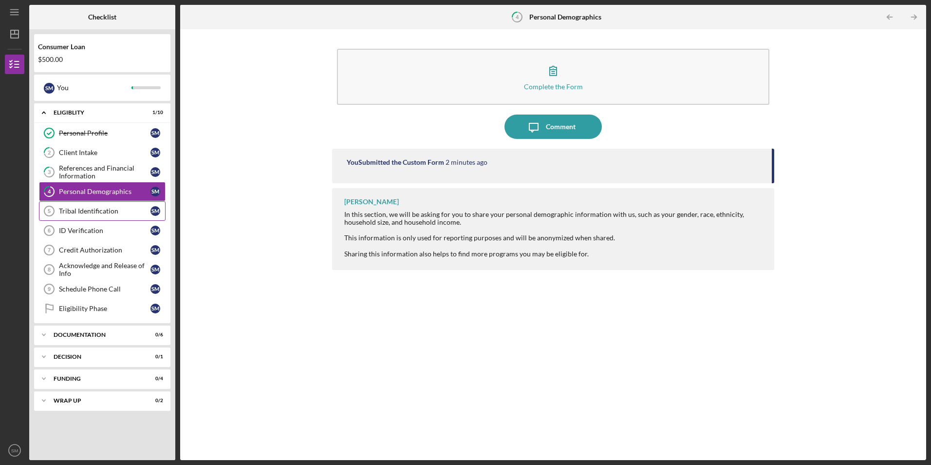
click at [86, 216] on link "Tribal Identification 5 Tribal Identification S M" at bounding box center [102, 210] width 127 height 19
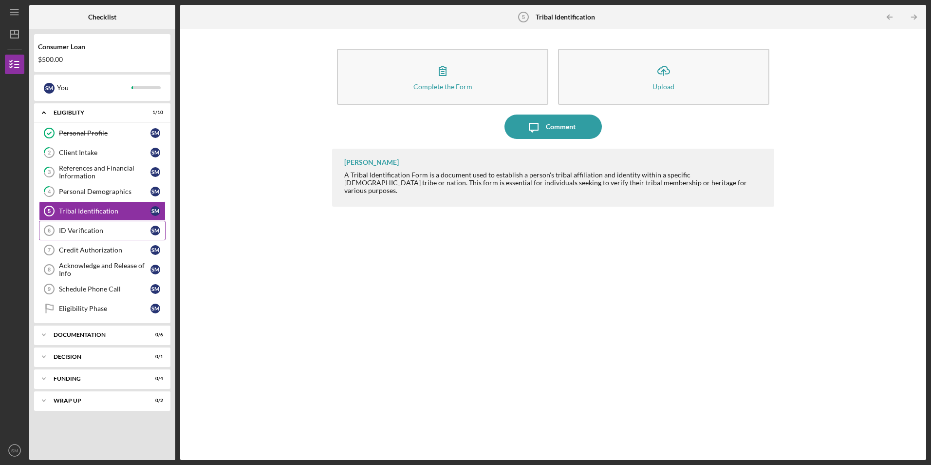
click at [93, 228] on div "ID Verification" at bounding box center [105, 230] width 92 height 8
